Goal: Task Accomplishment & Management: Manage account settings

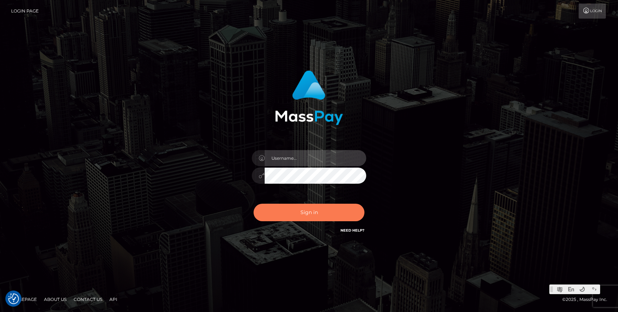
type input "Jonhill.barry"
click at [309, 217] on button "Sign in" at bounding box center [309, 213] width 111 height 18
type input "Jonhill.barry"
click at [316, 218] on button "Sign in" at bounding box center [309, 213] width 111 height 18
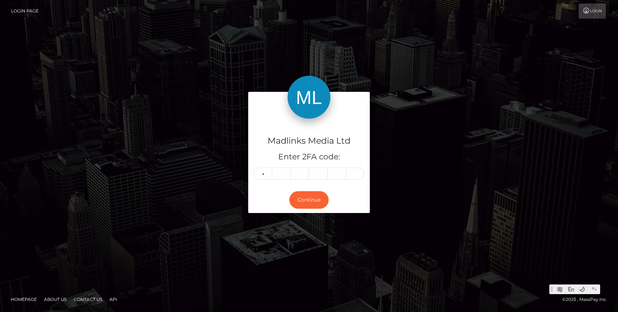
type input "3"
type input "7"
type input "9"
type input "0"
type input "3"
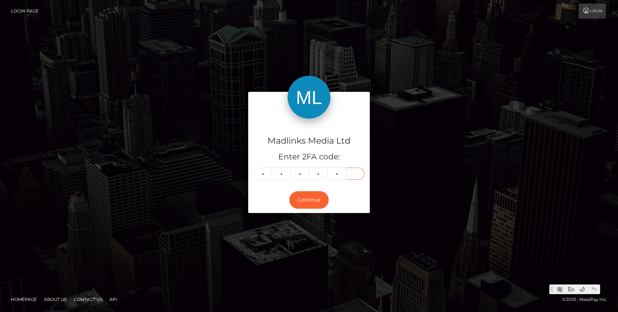
type input "0"
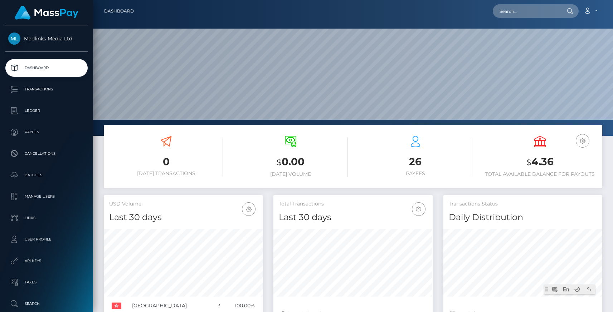
scroll to position [127, 159]
click at [21, 93] on p "Transactions" at bounding box center [46, 89] width 77 height 11
